Goal: Information Seeking & Learning: Learn about a topic

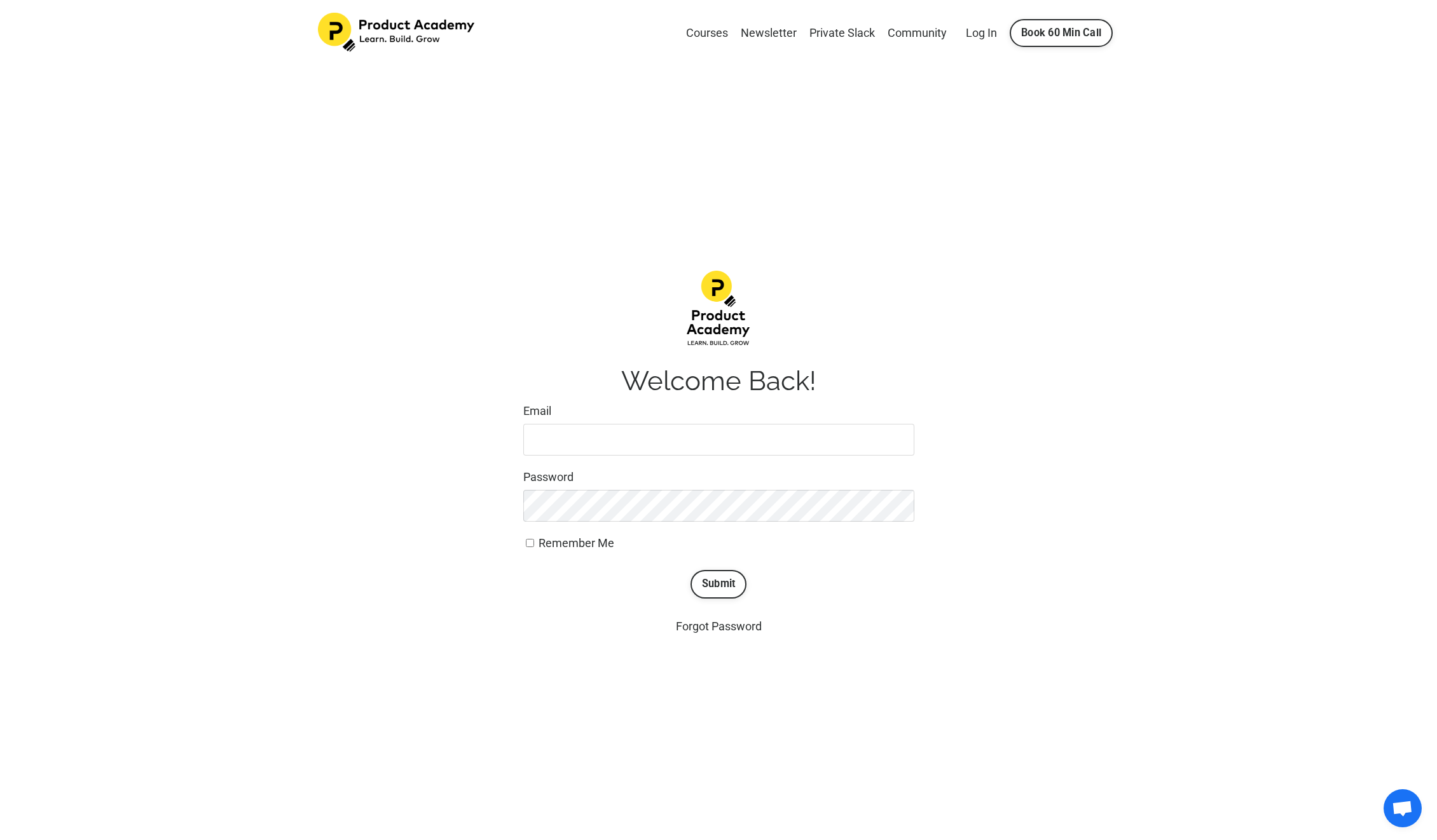
click at [634, 440] on input "Email" at bounding box center [718, 440] width 391 height 32
type input "letrinhha@gmail.com"
click at [720, 583] on button "Submit" at bounding box center [718, 584] width 57 height 28
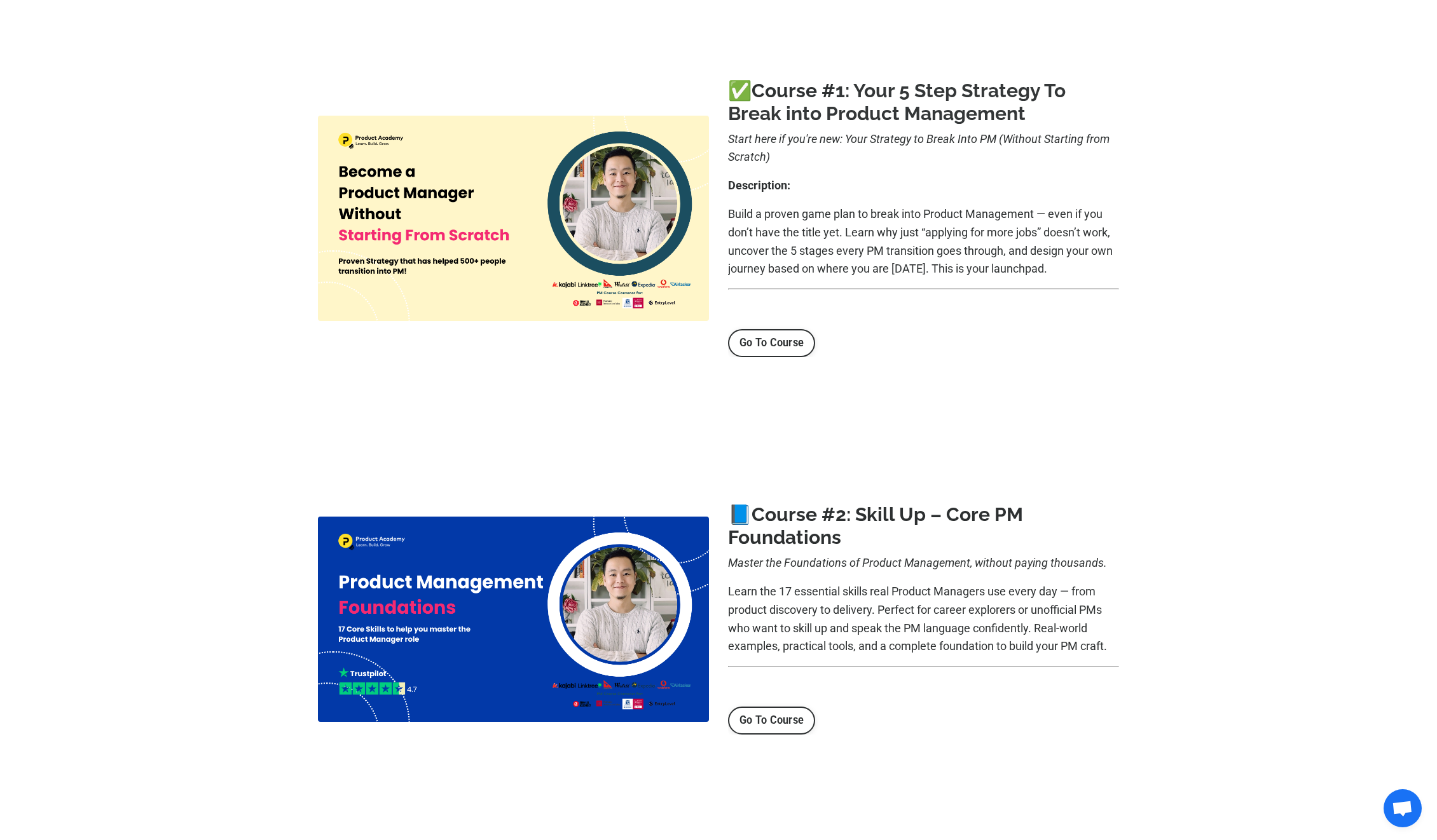
scroll to position [143, 0]
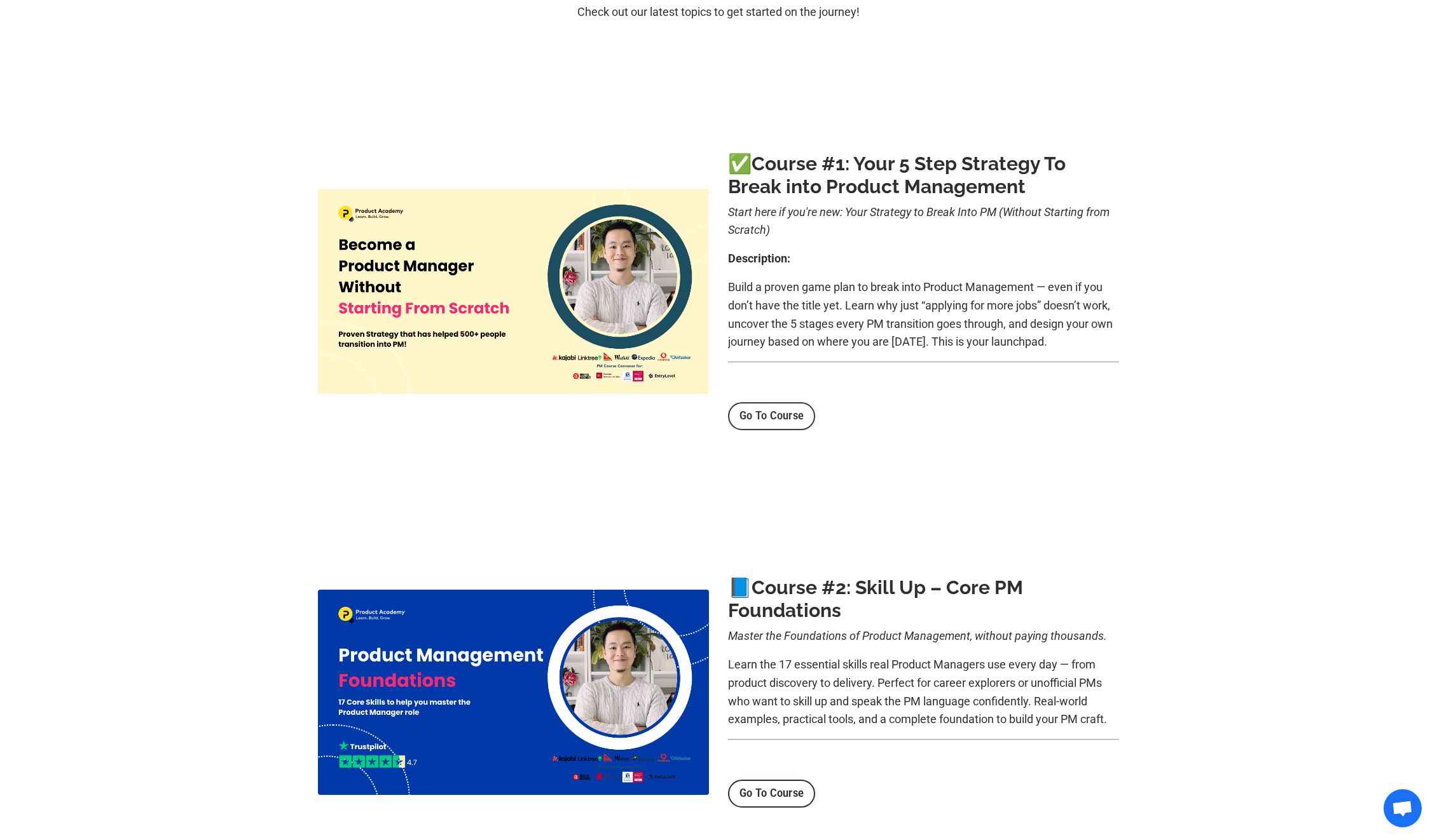
click at [780, 413] on link "Go To Course" at bounding box center [771, 416] width 87 height 28
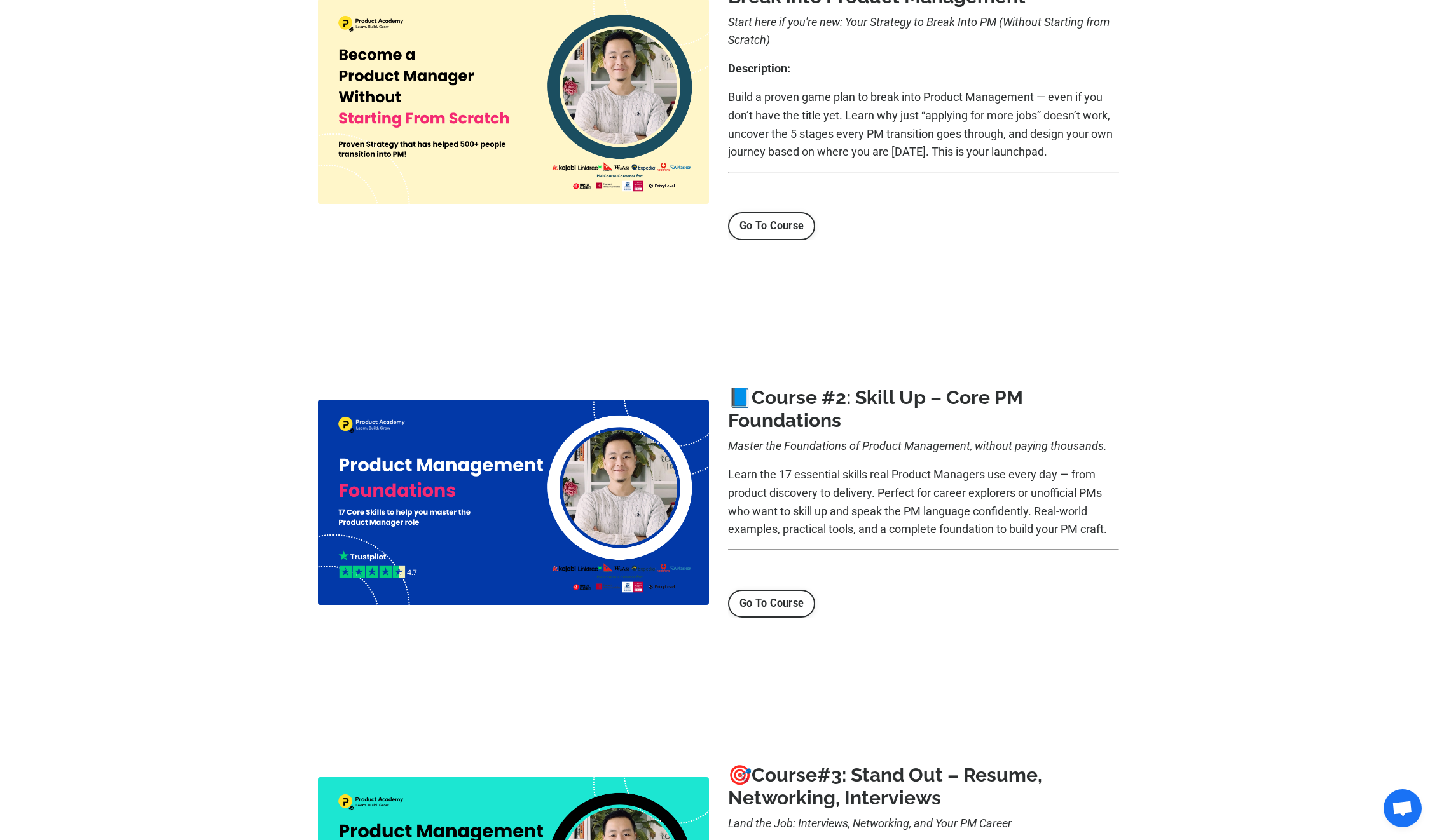
scroll to position [352, 0]
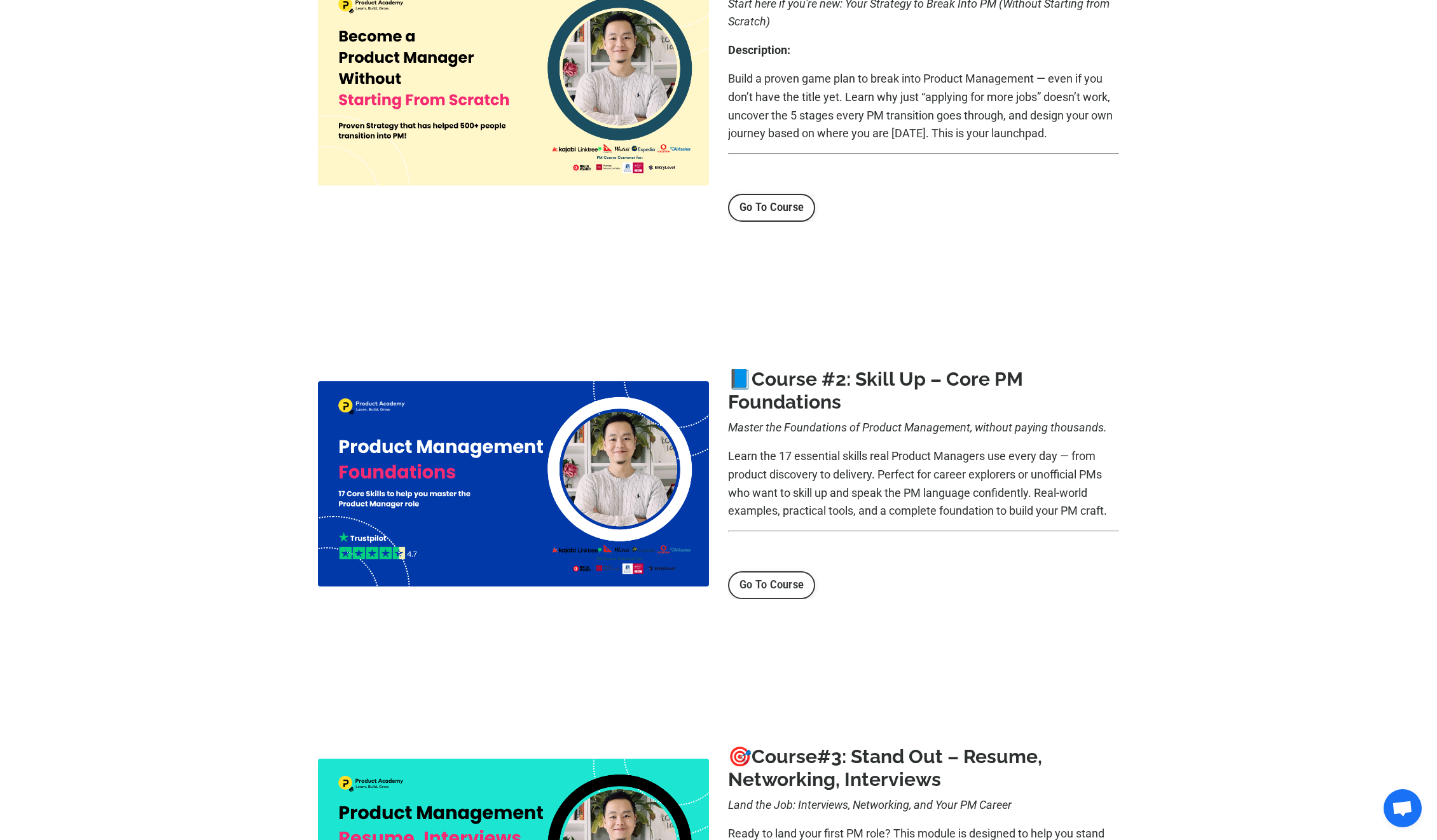
click at [779, 591] on link "Go To Course" at bounding box center [771, 585] width 87 height 28
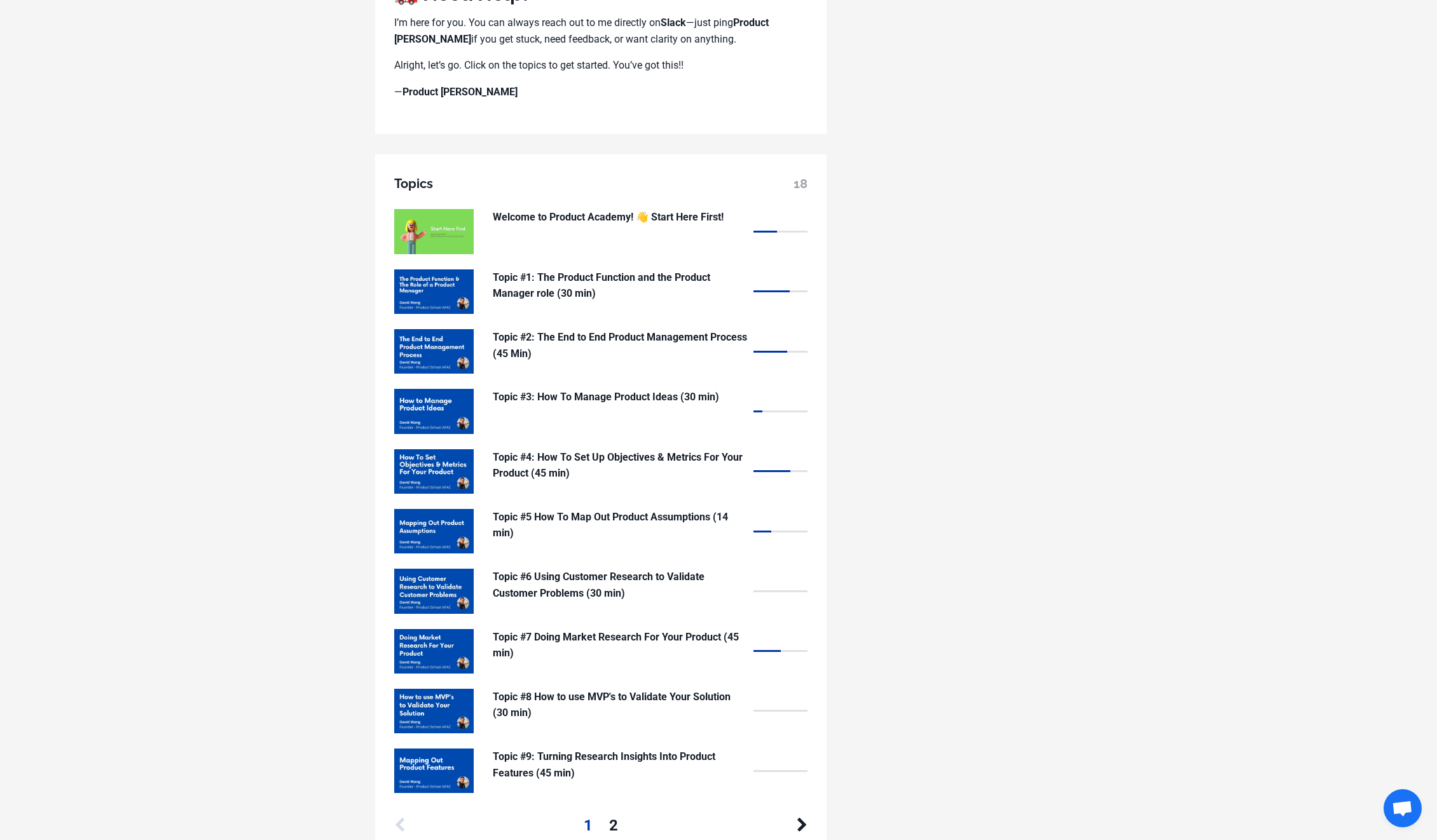
scroll to position [984, 0]
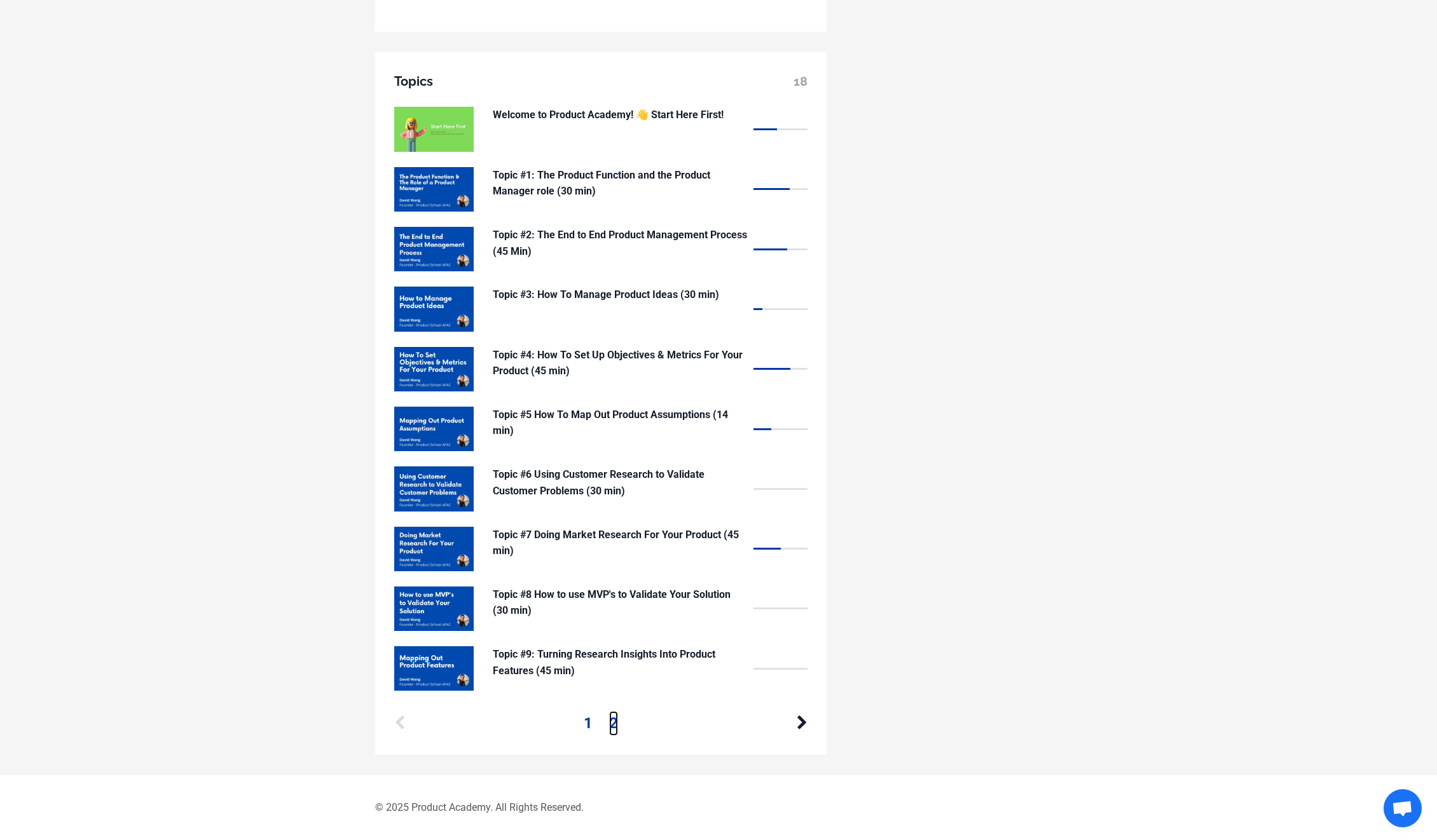
click at [611, 729] on link "2" at bounding box center [613, 723] width 9 height 24
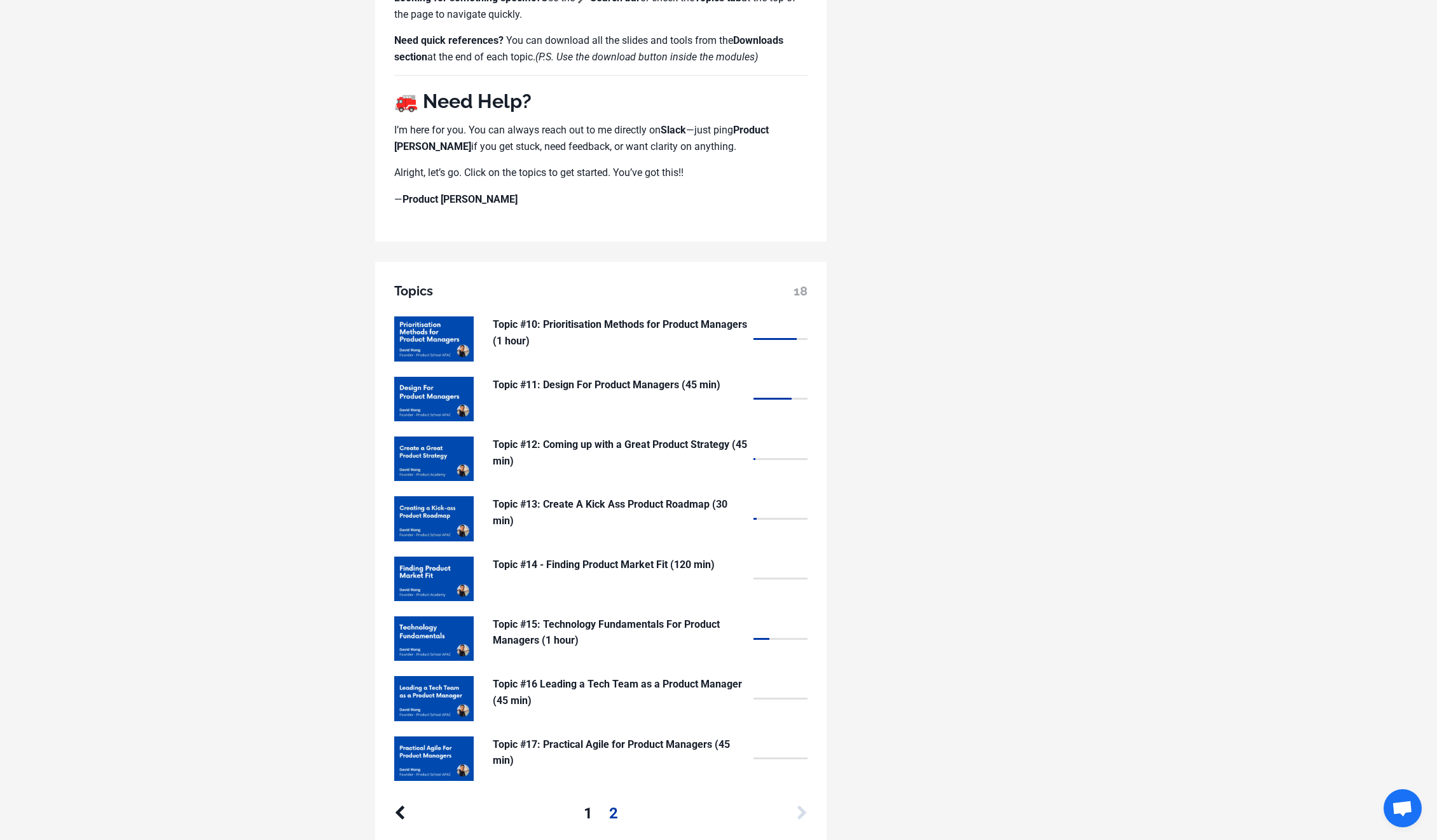
scroll to position [819, 0]
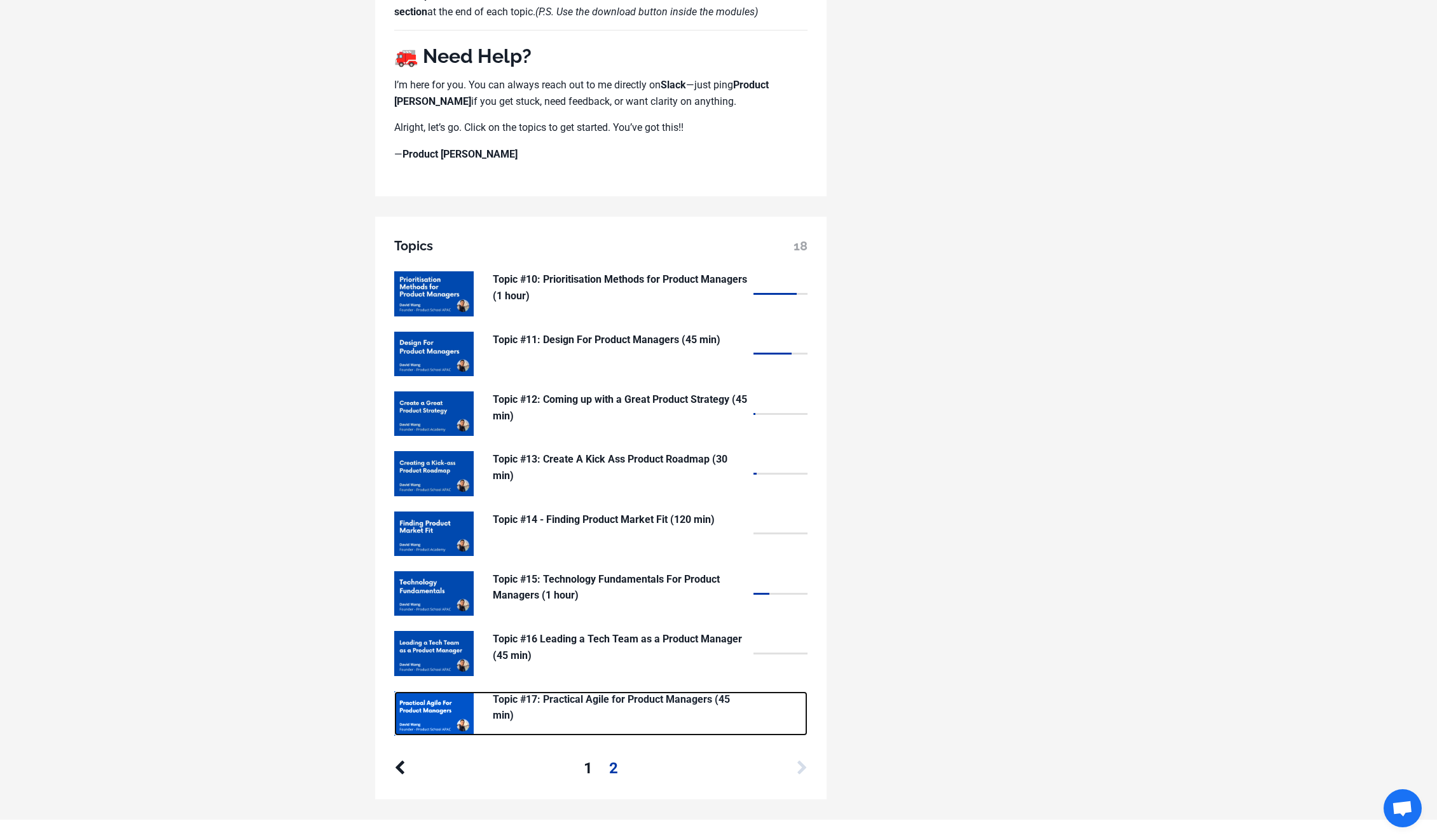
click at [617, 704] on p "Topic #17: Practical Agile for Product Managers (45 min)" at bounding box center [620, 707] width 254 height 33
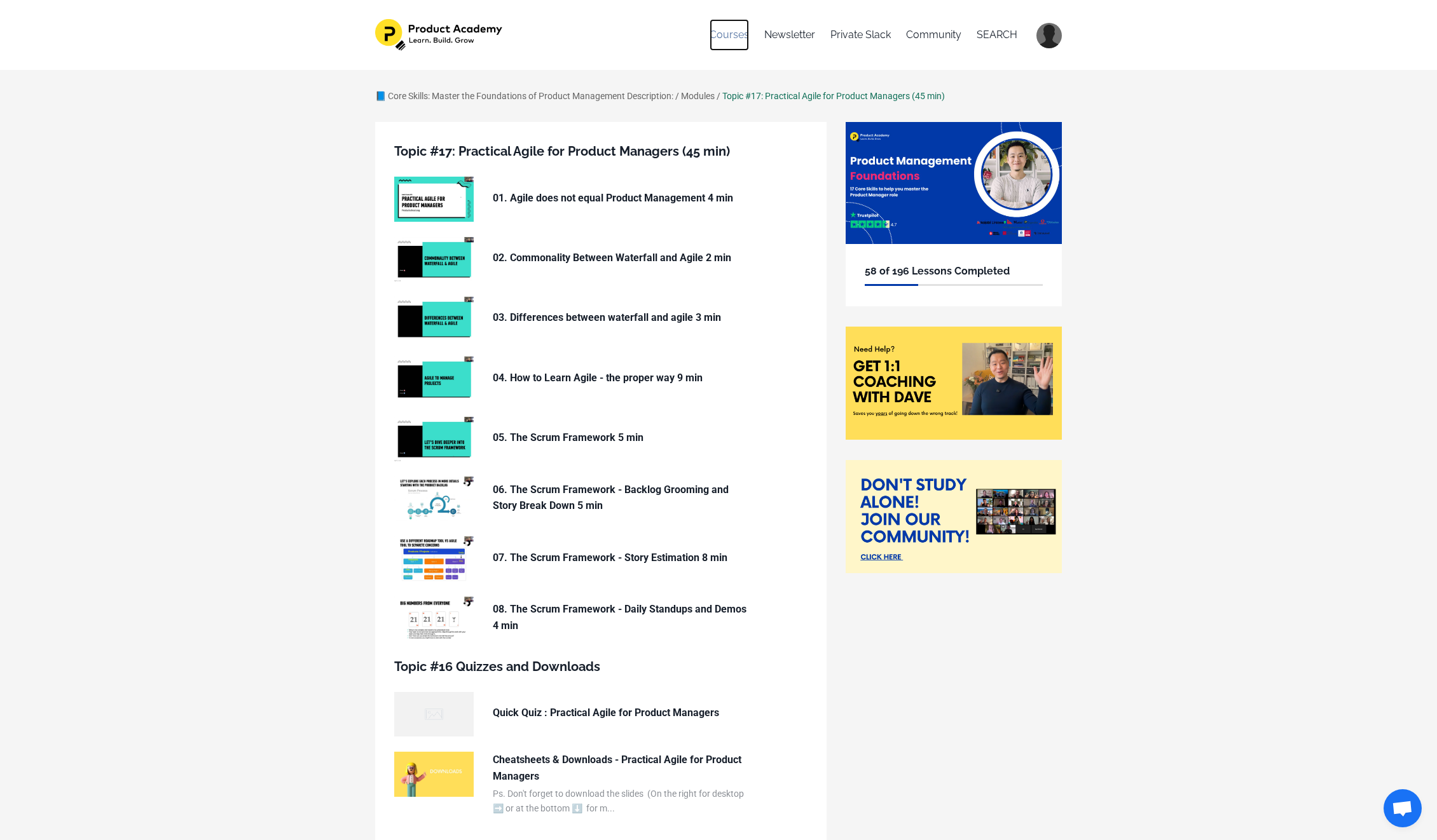
click at [733, 40] on link "Courses" at bounding box center [729, 35] width 39 height 32
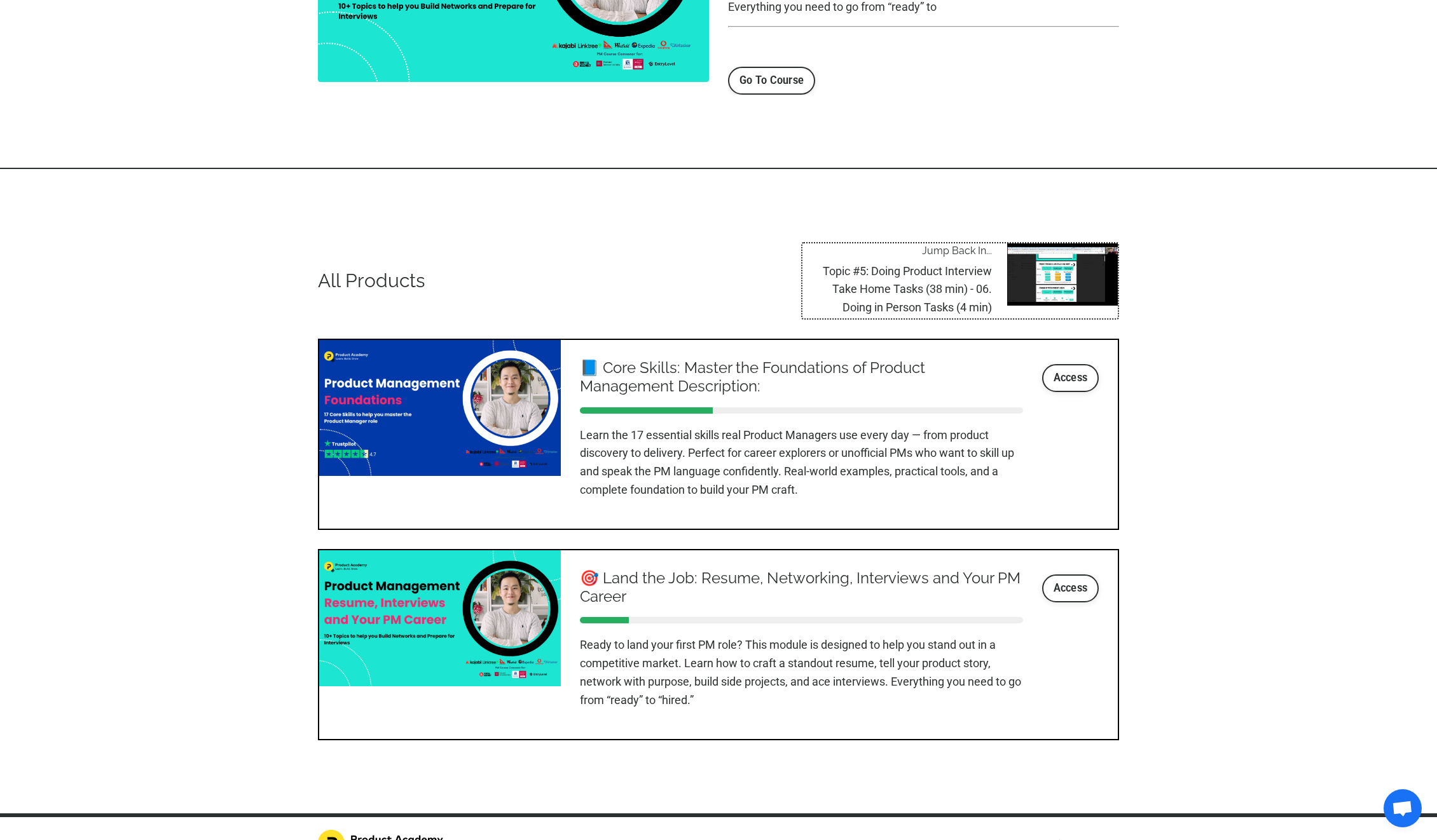
scroll to position [1270, 0]
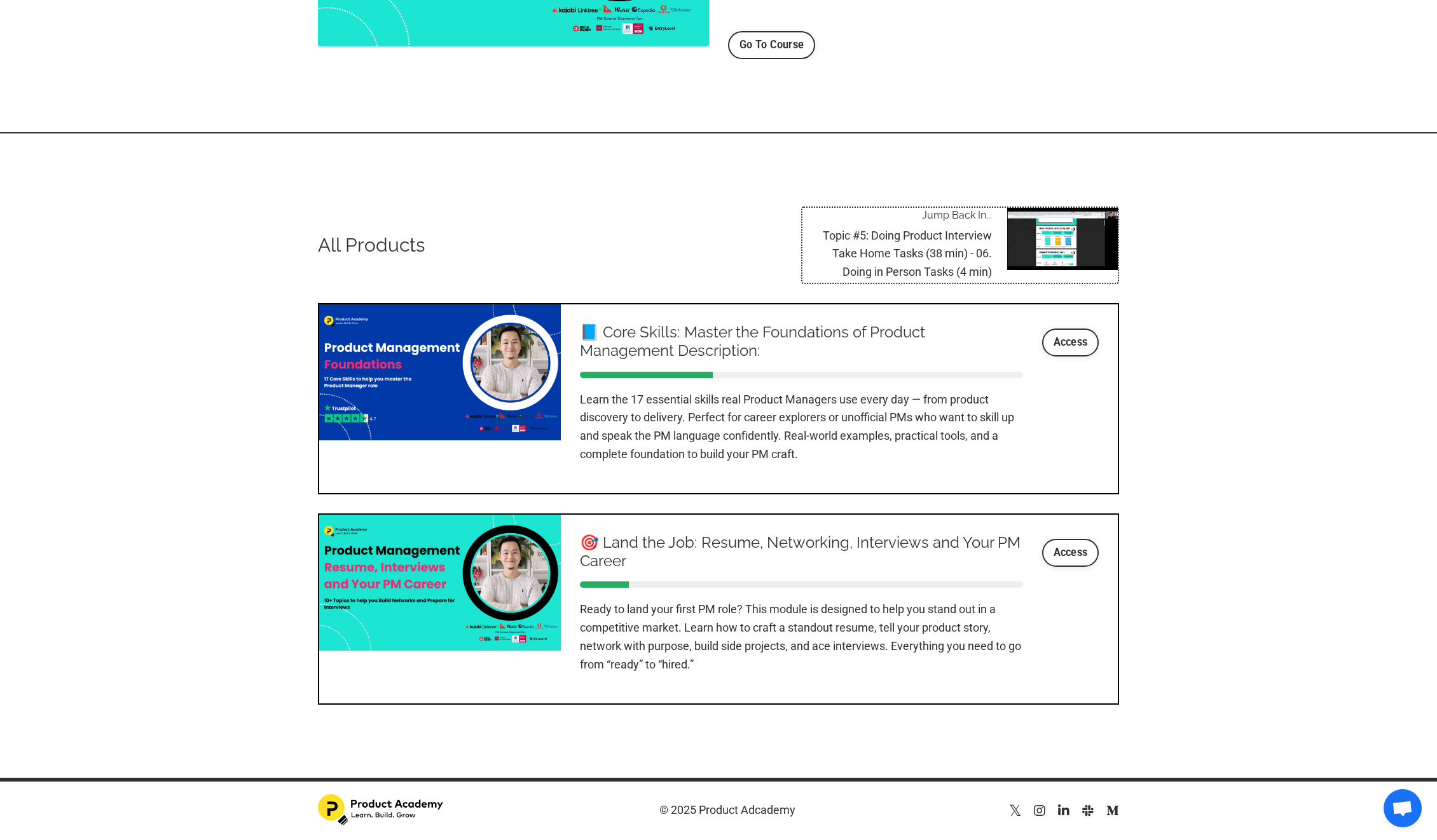
click at [728, 334] on h4 "📘 Core Skills: Master the Foundations of Product Management Description:" at bounding box center [801, 342] width 443 height 37
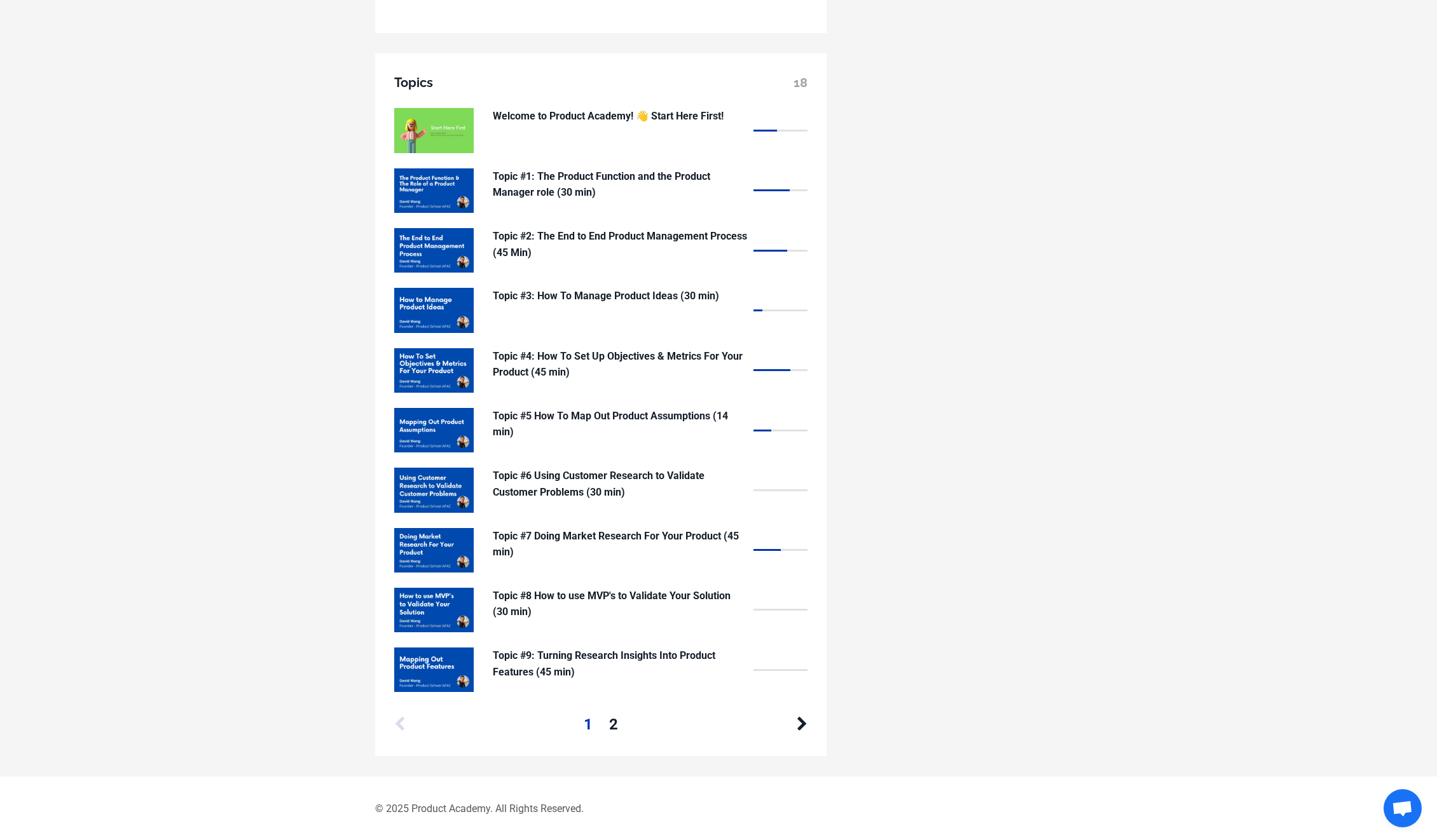
scroll to position [984, 0]
click at [616, 725] on link "2" at bounding box center [613, 723] width 9 height 24
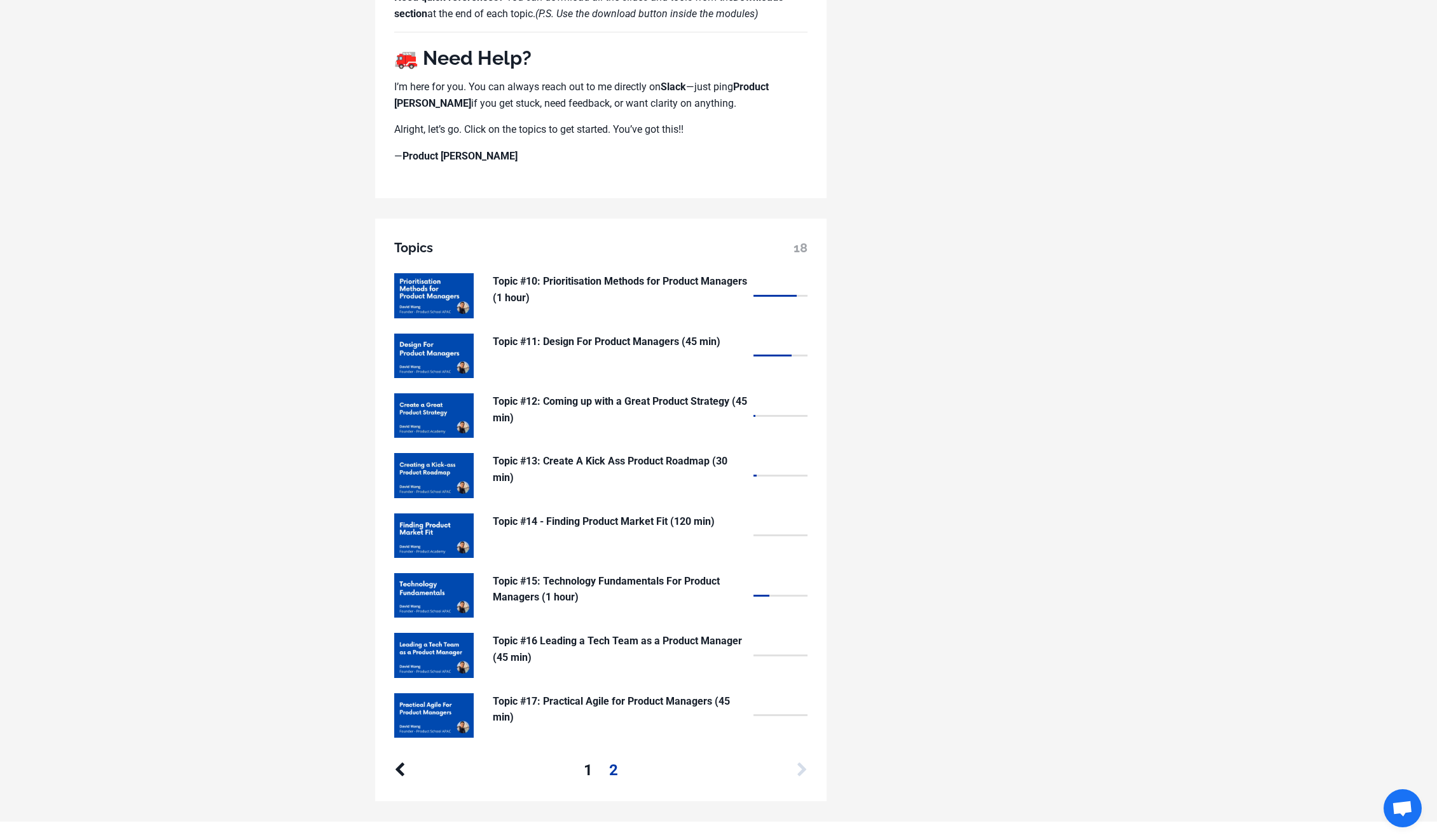
scroll to position [864, 0]
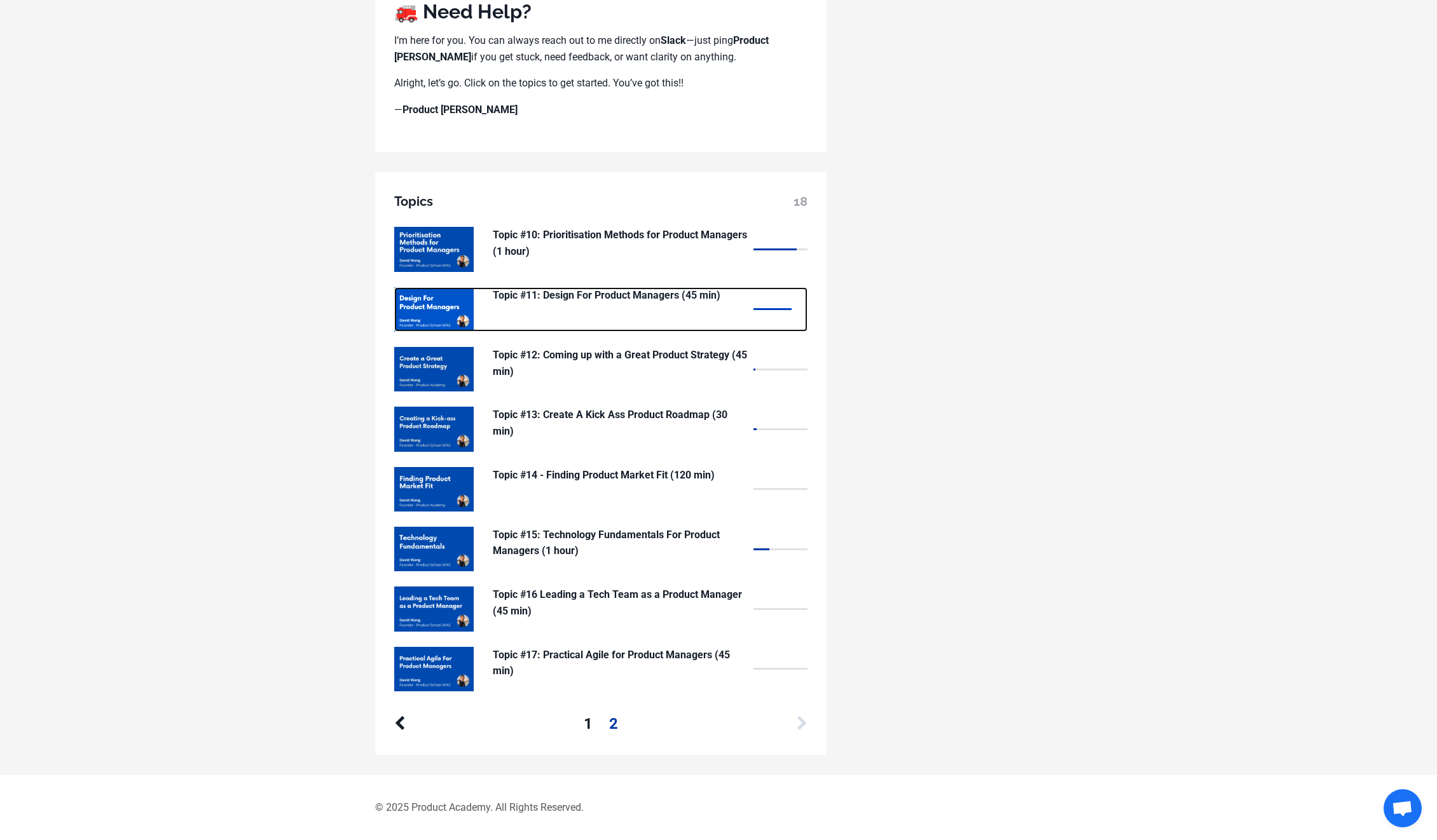
click at [604, 299] on p "Topic #11: Design For Product Managers (45 min)" at bounding box center [620, 295] width 254 height 17
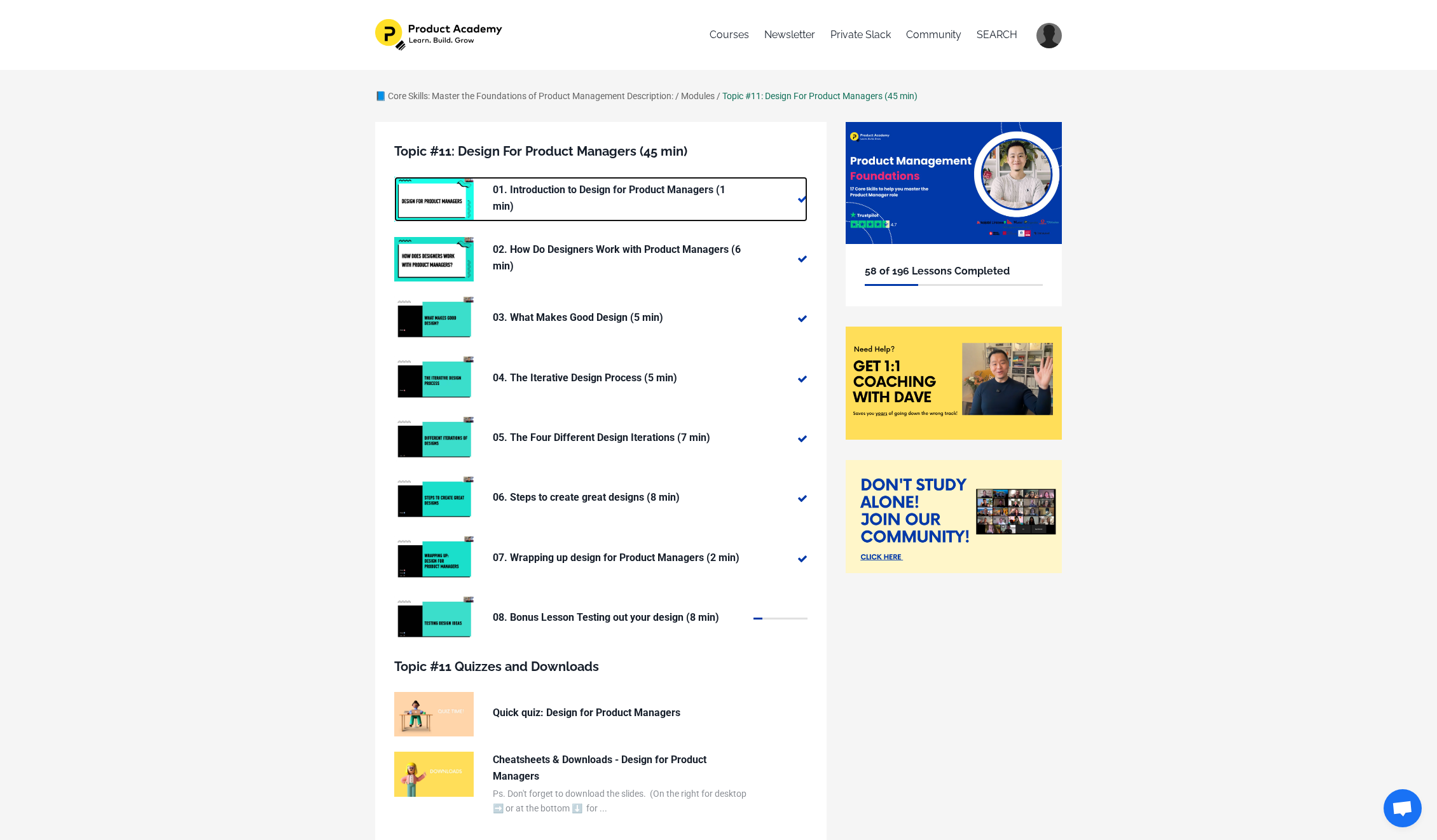
click at [418, 204] on img at bounding box center [434, 199] width 80 height 45
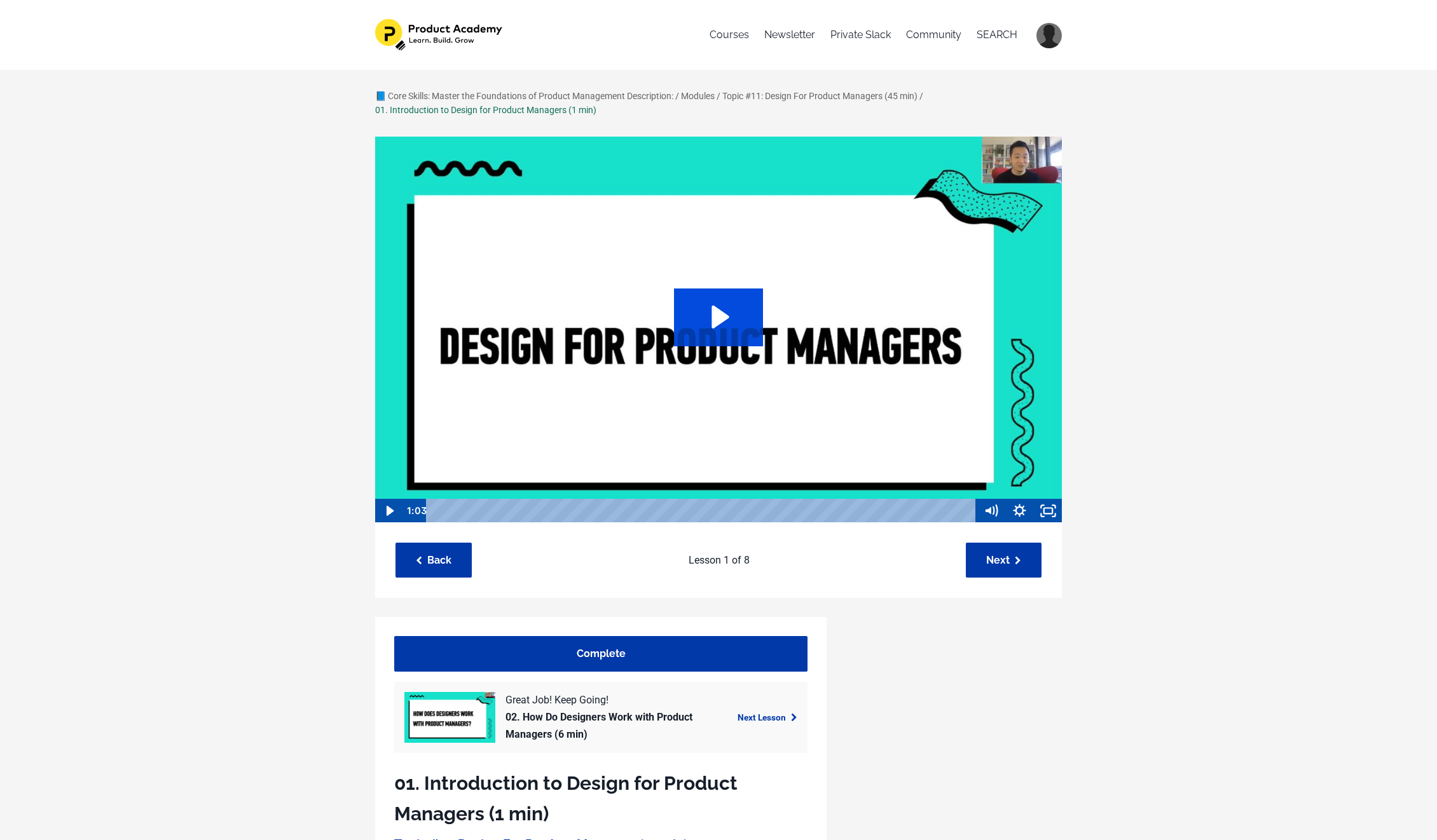
click at [730, 291] on icon "Play Video: sites/127338/video/XZCBL9PzRtqLHVptzrGm_01._What_we_ll_cover_in_thi…" at bounding box center [718, 317] width 90 height 57
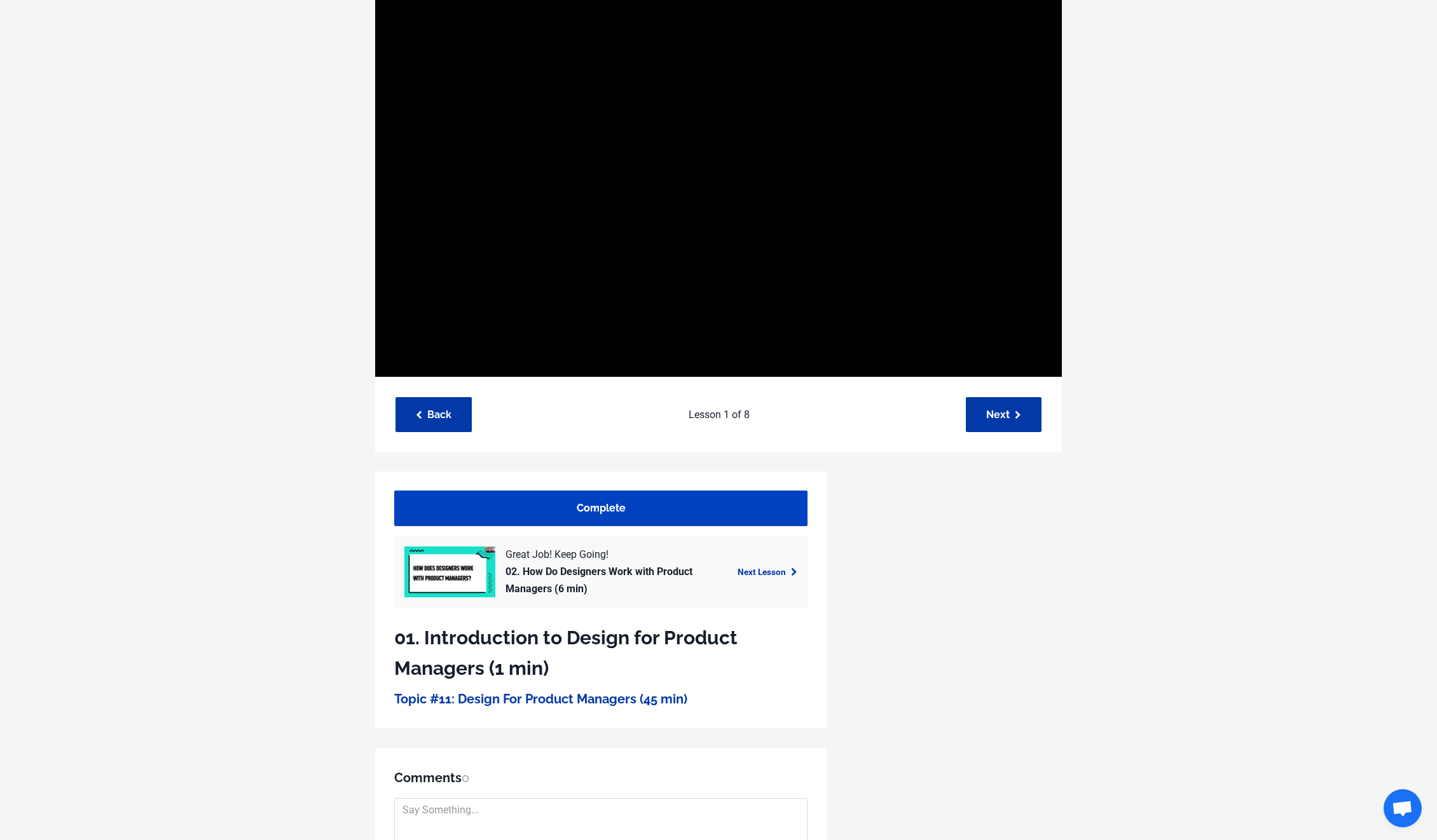
scroll to position [10, 0]
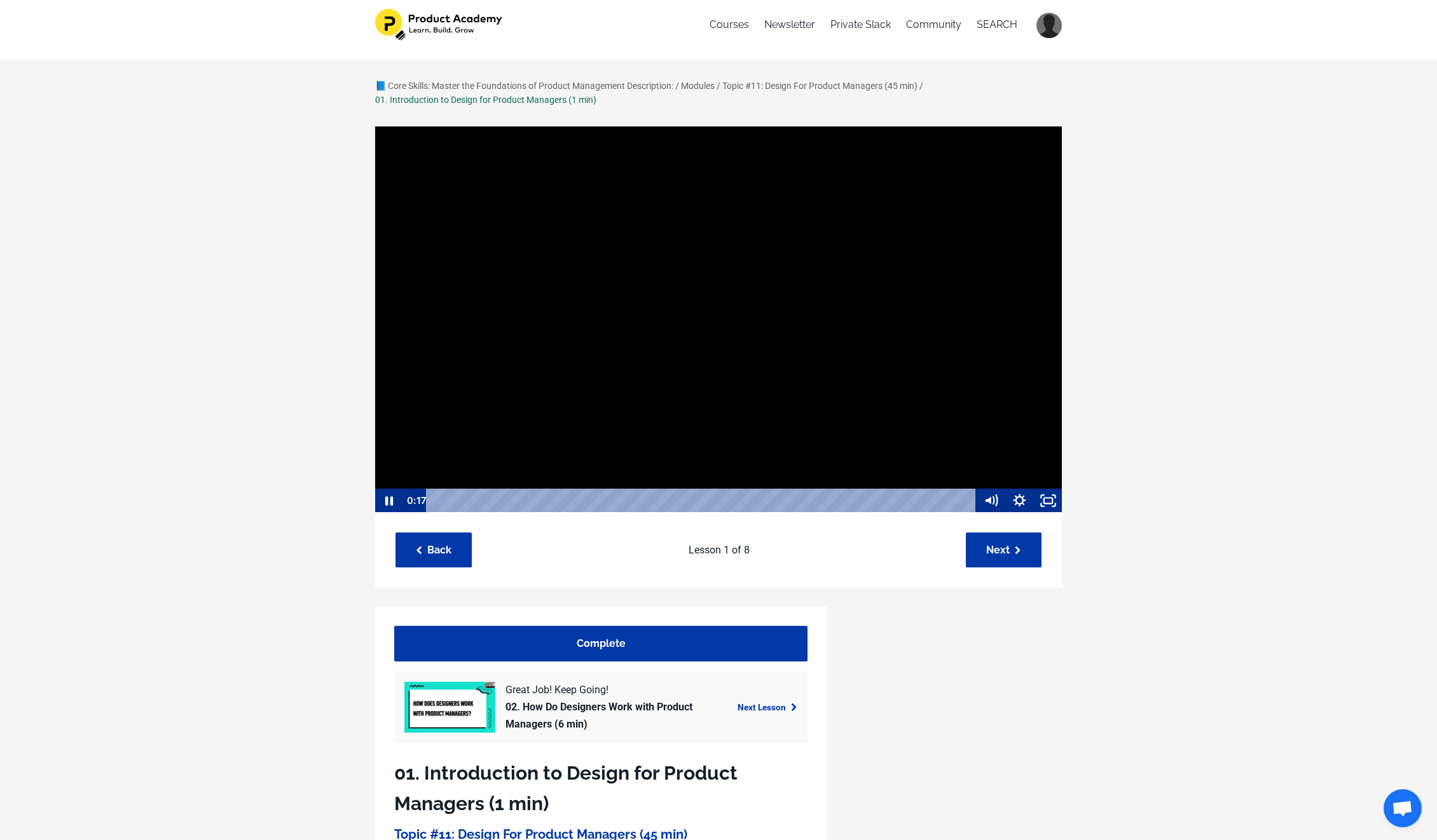
click at [626, 313] on div at bounding box center [718, 319] width 688 height 388
